Goal: Information Seeking & Learning: Learn about a topic

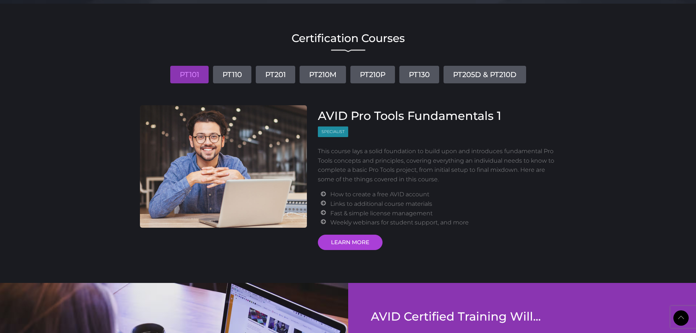
scroll to position [804, 0]
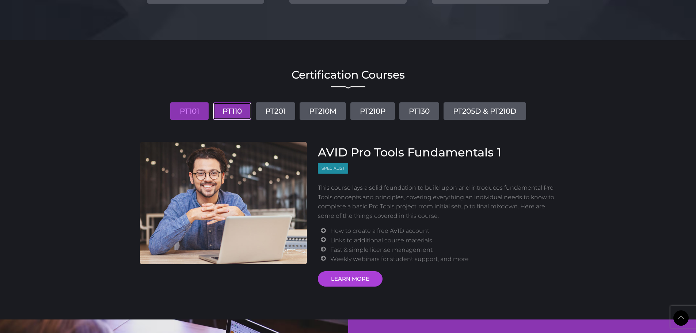
click at [223, 110] on link "PT110" at bounding box center [232, 111] width 38 height 18
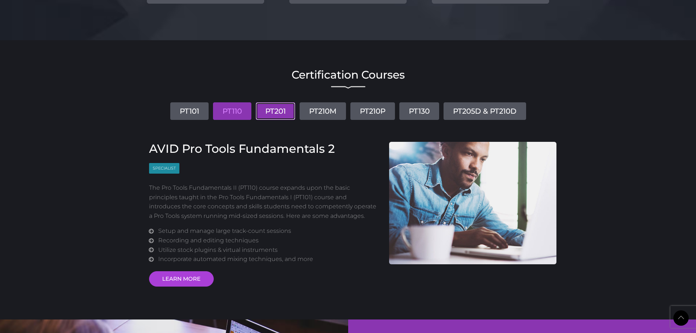
click at [268, 114] on link "PT201" at bounding box center [275, 111] width 39 height 18
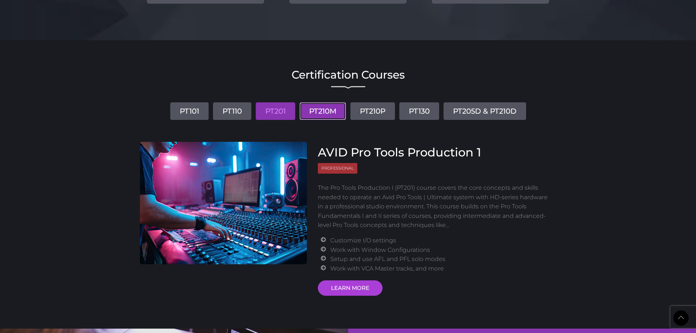
click at [328, 114] on link "PT210M" at bounding box center [323, 111] width 46 height 18
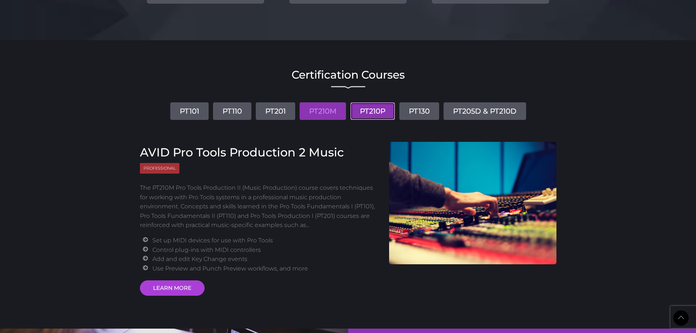
click at [359, 113] on link "PT210P" at bounding box center [373, 111] width 45 height 18
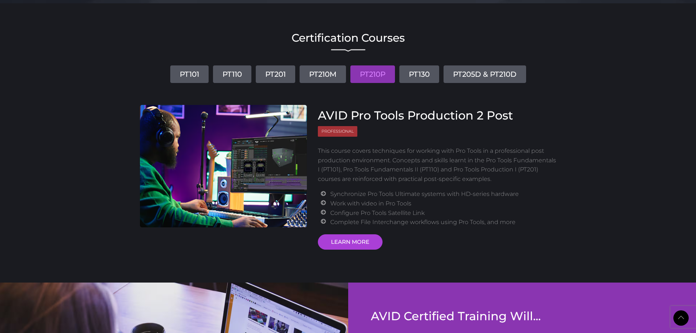
scroll to position [841, 0]
click at [407, 70] on link "PT130" at bounding box center [420, 75] width 40 height 18
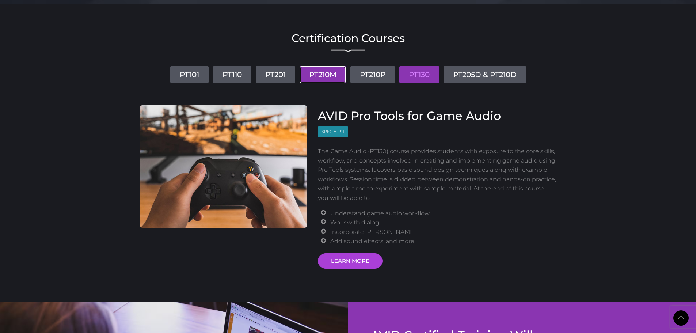
click at [321, 78] on link "PT210M" at bounding box center [323, 75] width 46 height 18
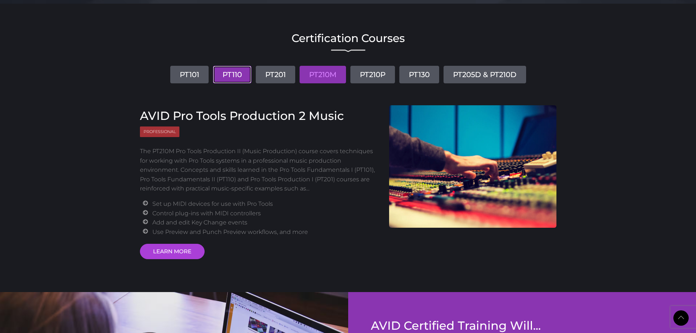
click at [237, 73] on link "PT110" at bounding box center [232, 75] width 38 height 18
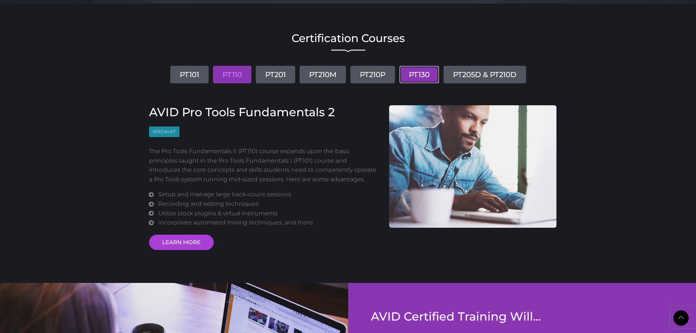
click at [413, 78] on link "PT130" at bounding box center [420, 75] width 40 height 18
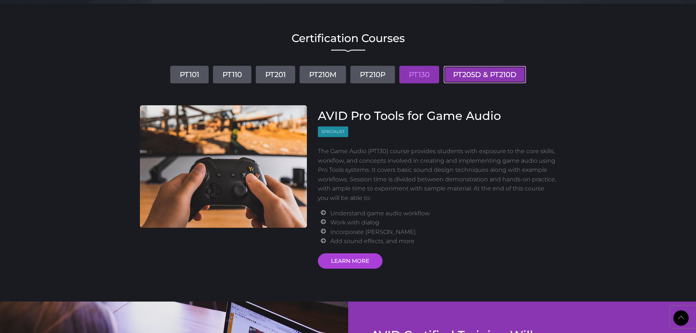
click at [480, 78] on link "PT205D & PT210D" at bounding box center [485, 75] width 83 height 18
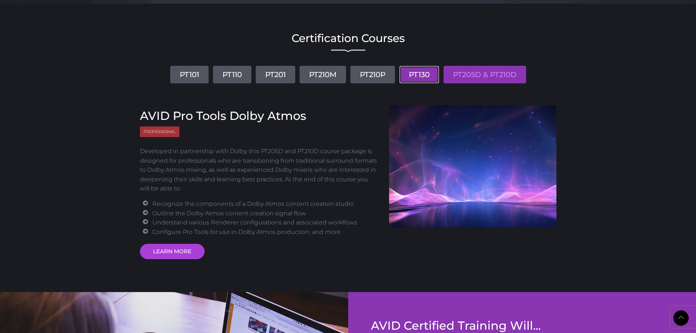
click at [418, 72] on link "PT130" at bounding box center [420, 75] width 40 height 18
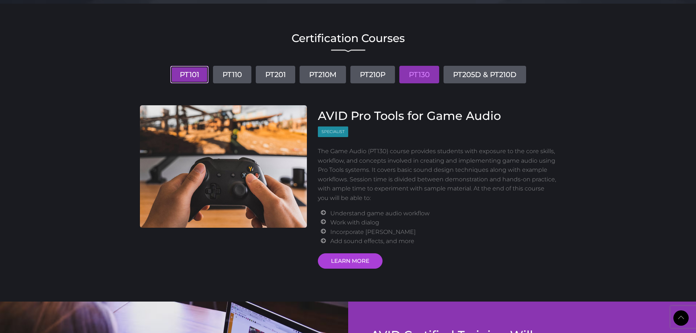
click at [185, 77] on link "PT101" at bounding box center [189, 75] width 38 height 18
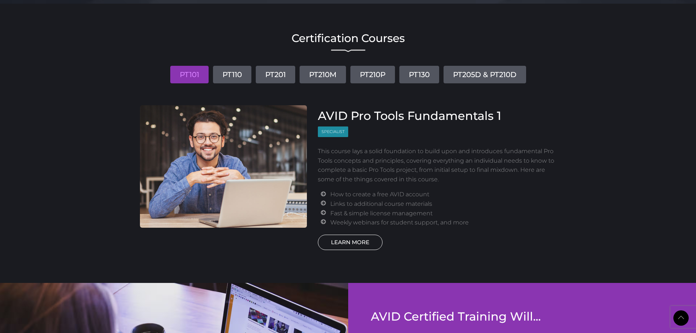
click at [350, 238] on link "LEARN MORE" at bounding box center [350, 242] width 65 height 15
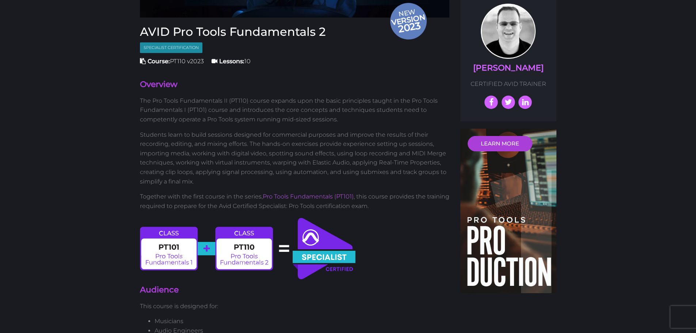
scroll to position [183, 0]
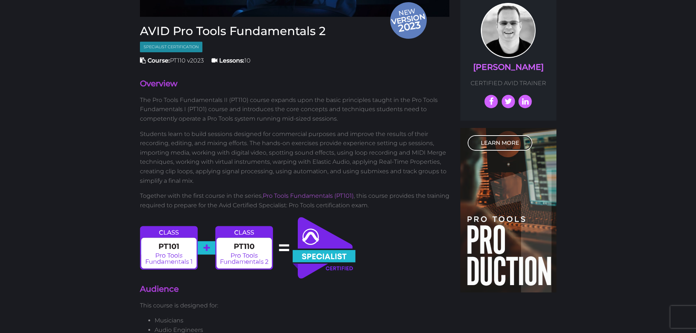
click at [502, 143] on link "LEARN MORE" at bounding box center [500, 142] width 65 height 15
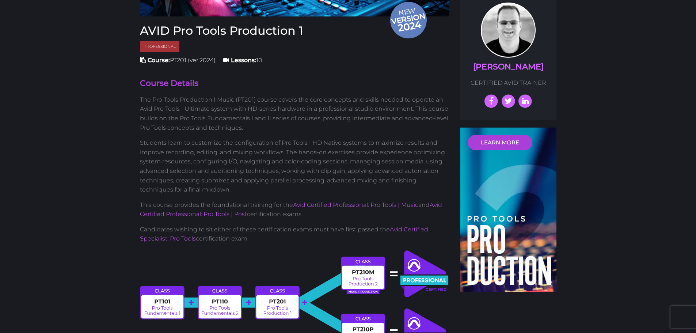
scroll to position [256, 0]
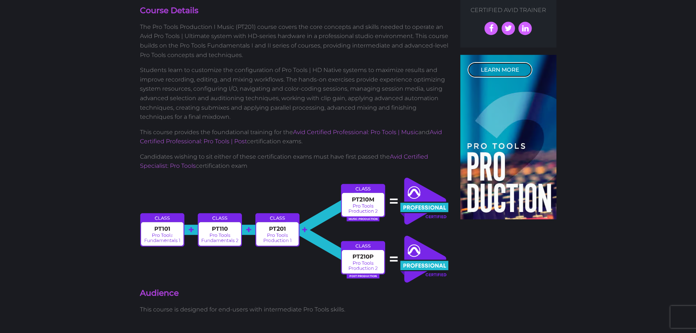
click at [504, 72] on link "LEARN MORE" at bounding box center [500, 69] width 65 height 15
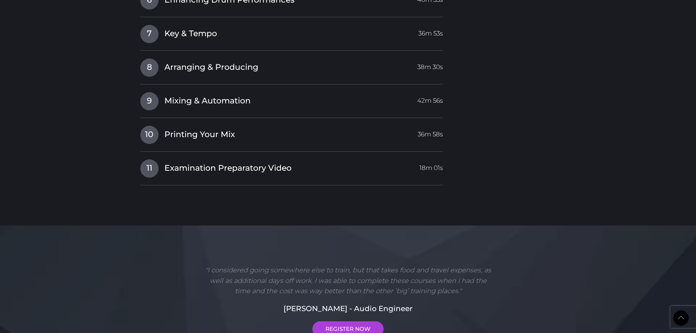
scroll to position [1489, 0]
